Goal: Information Seeking & Learning: Learn about a topic

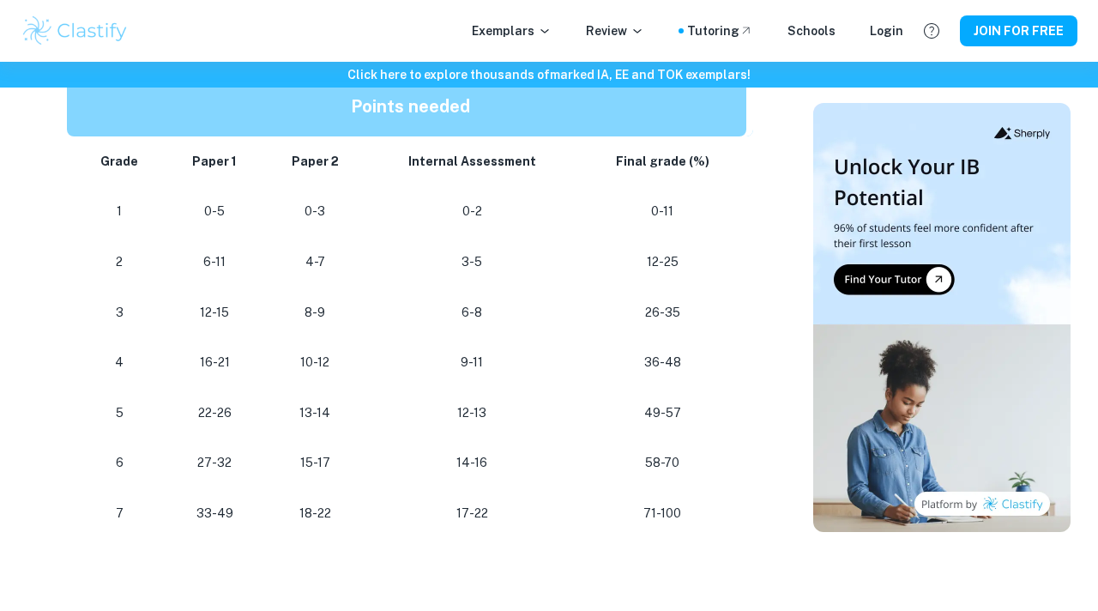
scroll to position [954, 0]
drag, startPoint x: 103, startPoint y: 493, endPoint x: 249, endPoint y: 514, distance: 147.3
click at [249, 514] on tr "[PHONE_NUMBER] [PHONE_NUMBER]" at bounding box center [410, 513] width 686 height 51
click at [259, 585] on p at bounding box center [410, 593] width 686 height 26
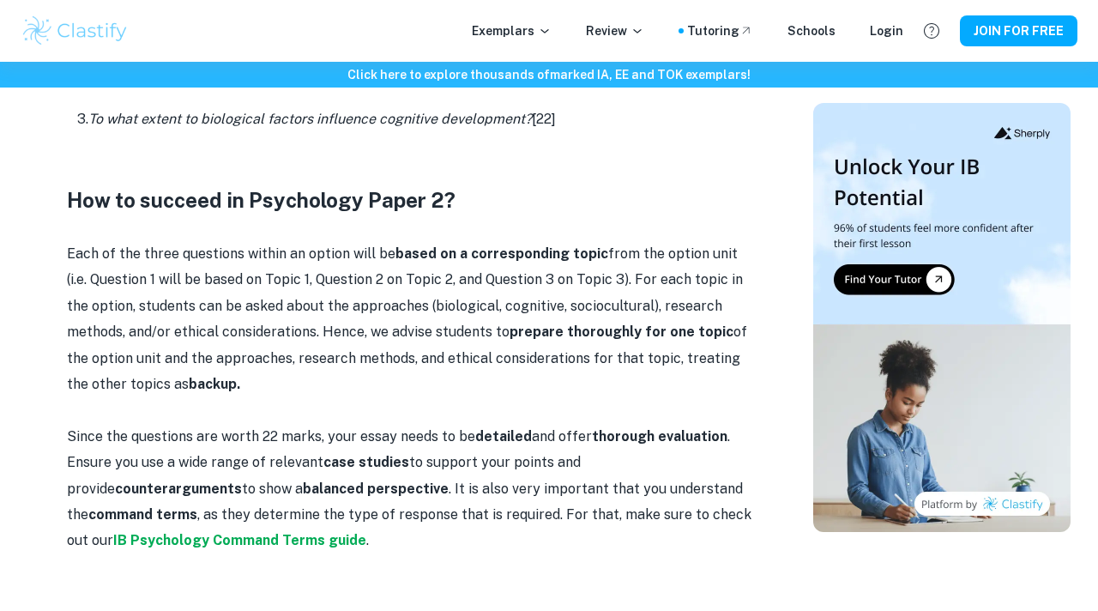
scroll to position [1274, 0]
